Goal: Information Seeking & Learning: Learn about a topic

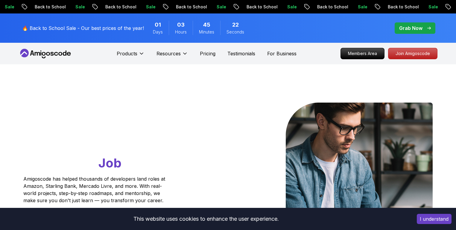
click at [129, 49] on div "Products" at bounding box center [131, 54] width 28 height 12
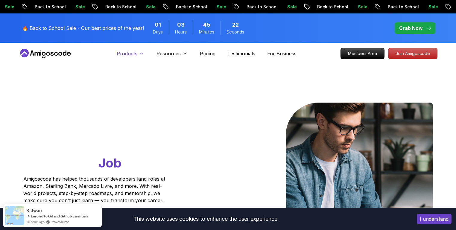
click at [129, 53] on p "Products" at bounding box center [127, 53] width 21 height 7
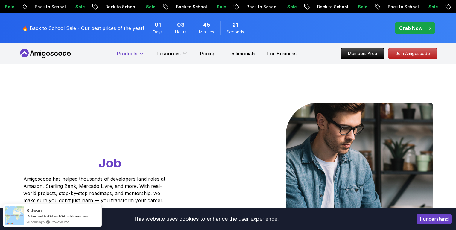
click at [129, 53] on p "Products" at bounding box center [127, 53] width 21 height 7
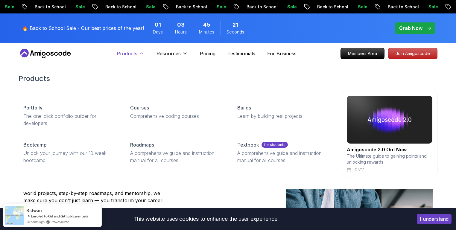
click at [129, 53] on p "Products" at bounding box center [127, 53] width 21 height 7
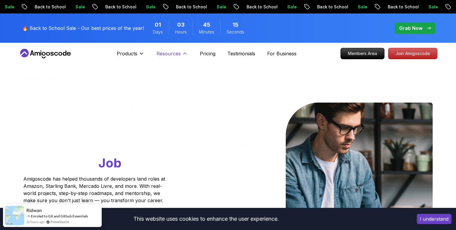
click at [175, 55] on p "Resources" at bounding box center [169, 53] width 24 height 7
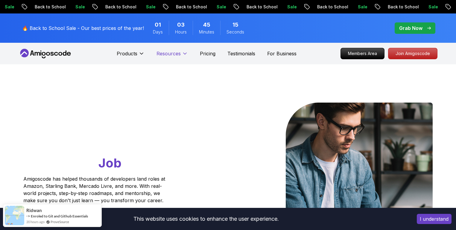
click at [175, 55] on p "Resources" at bounding box center [169, 53] width 24 height 7
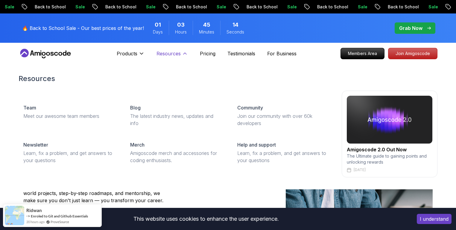
click at [175, 55] on p "Resources" at bounding box center [169, 53] width 24 height 7
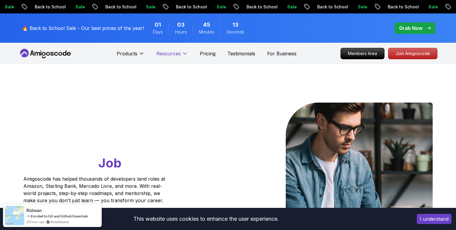
click at [175, 55] on p "Resources" at bounding box center [169, 53] width 24 height 7
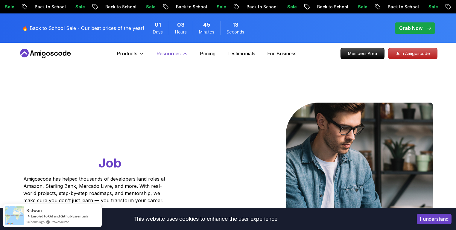
click at [175, 55] on p "Resources" at bounding box center [169, 53] width 24 height 7
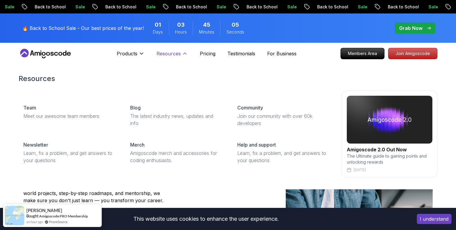
click at [177, 55] on p "Resources" at bounding box center [169, 53] width 24 height 7
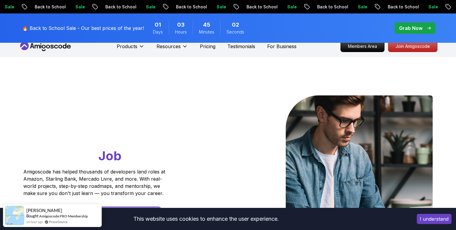
scroll to position [1, 0]
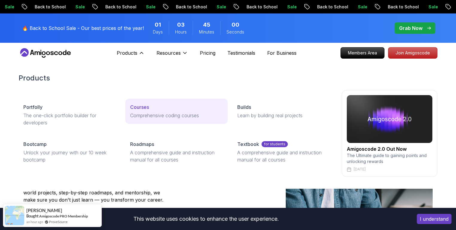
click at [149, 119] on link "Courses Comprehensive coding courses" at bounding box center [176, 111] width 102 height 25
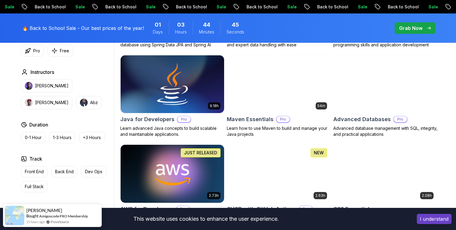
scroll to position [473, 0]
